Goal: Navigation & Orientation: Find specific page/section

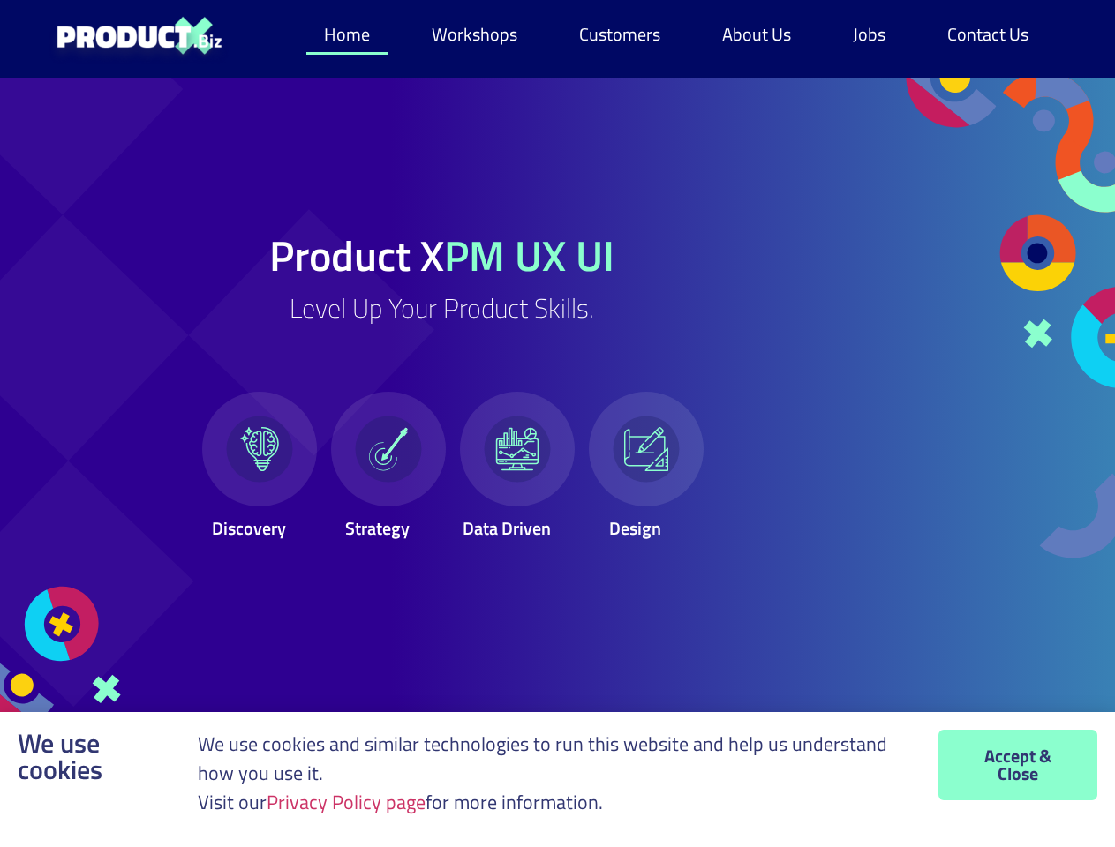
click at [539, 427] on span at bounding box center [517, 449] width 44 height 44
click at [478, 34] on link "Workshops" at bounding box center [474, 34] width 121 height 41
click at [351, 802] on link "Privacy Policy page" at bounding box center [346, 802] width 159 height 30
